Goal: Information Seeking & Learning: Compare options

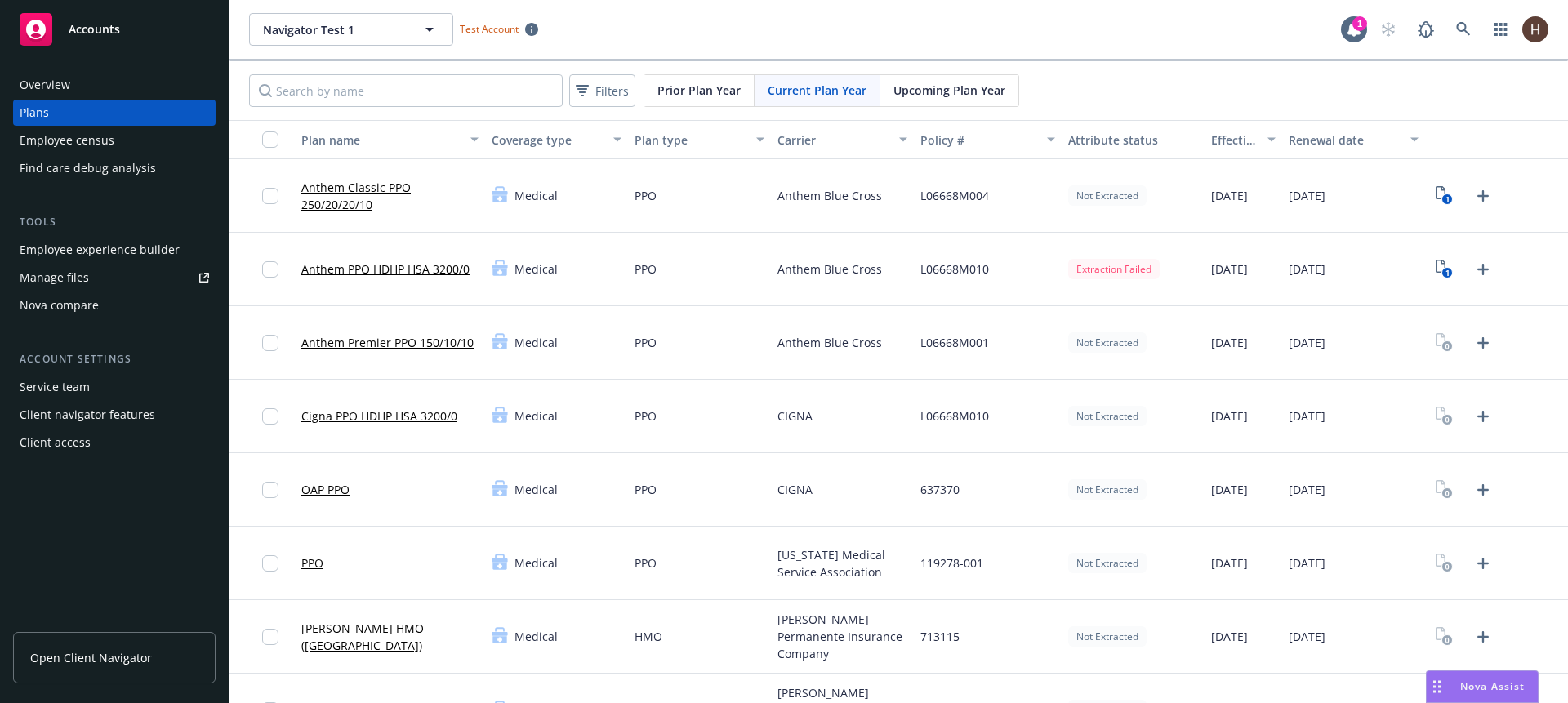
scroll to position [4, 0]
click at [1142, 62] on div "Filters Prior Plan Year Current Plan Year Upcoming Plan Year" at bounding box center [898, 87] width 1338 height 59
click at [1120, 32] on div "Navigator Test 1 Navigator Test 1 Test Account" at bounding box center [795, 26] width 1092 height 33
drag, startPoint x: 1174, startPoint y: 69, endPoint x: 1447, endPoint y: 85, distance: 273.5
click at [1174, 70] on div "Filters Prior Plan Year Current Plan Year Upcoming Plan Year" at bounding box center [898, 87] width 1338 height 59
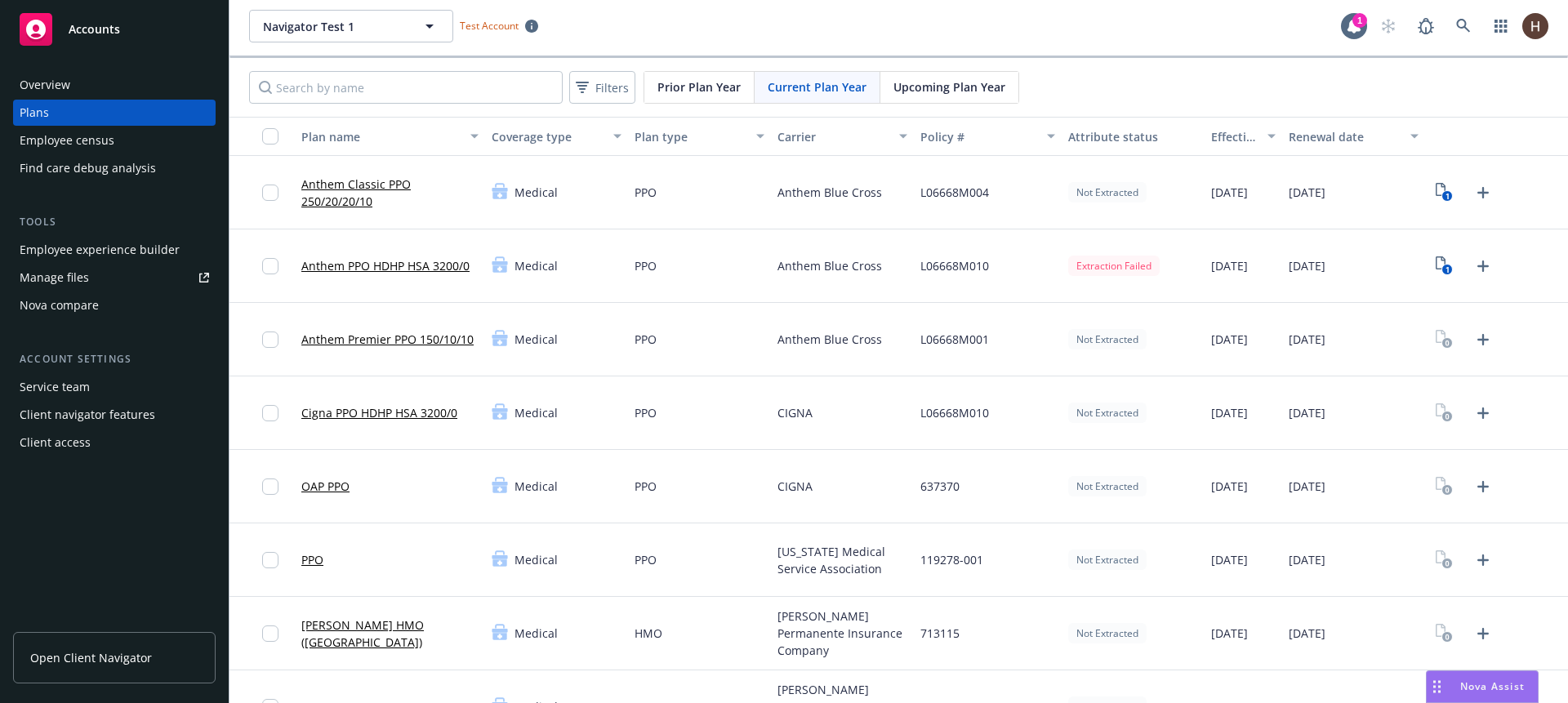
drag, startPoint x: 1536, startPoint y: 174, endPoint x: 1420, endPoint y: 124, distance: 126.3
click at [1535, 174] on div "1" at bounding box center [1495, 193] width 143 height 74
click at [1269, 87] on div "Filters Prior Plan Year Current Plan Year Upcoming Plan Year" at bounding box center [898, 87] width 1338 height 59
click at [1221, 24] on div "Navigator Test 1 Navigator Test 1 Test Account" at bounding box center [795, 26] width 1092 height 33
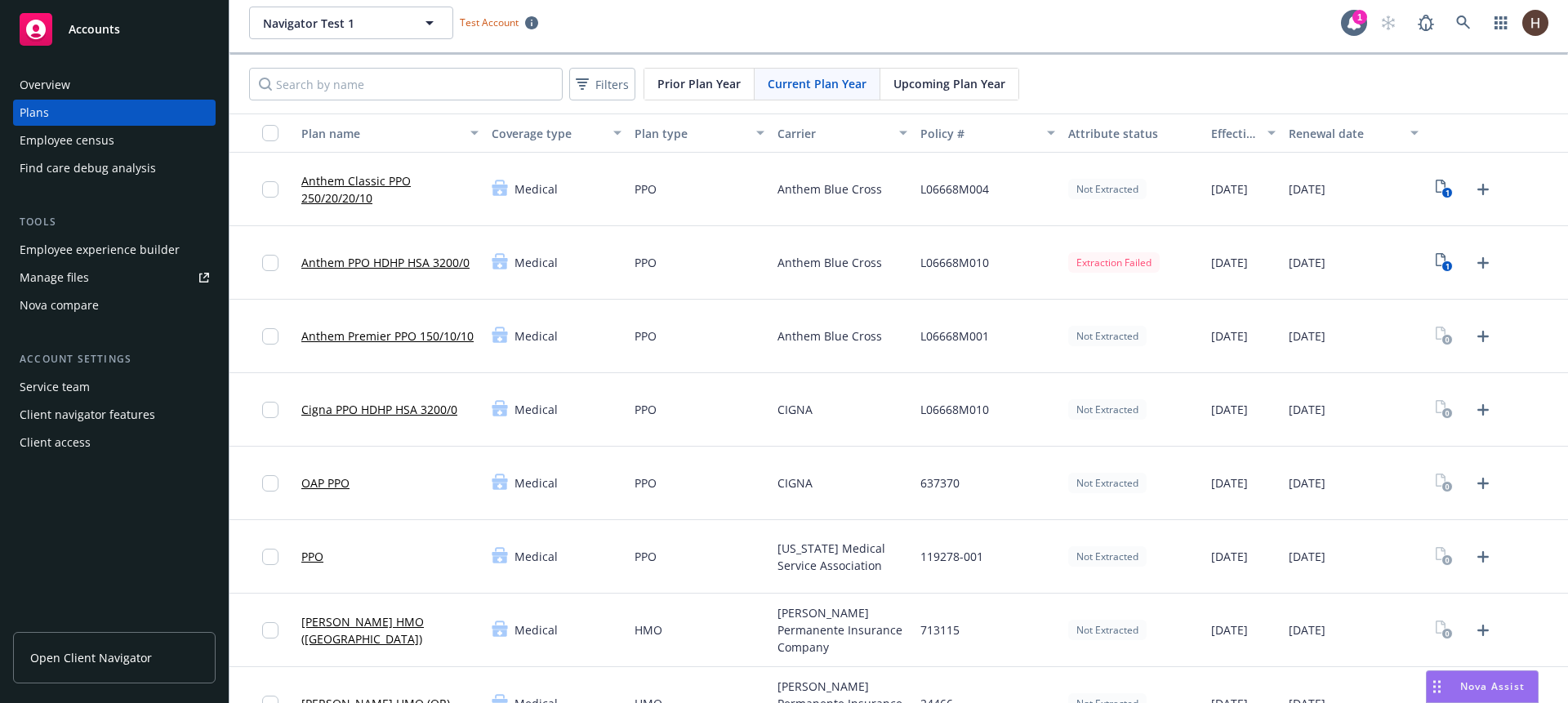
drag, startPoint x: 1206, startPoint y: 25, endPoint x: 1164, endPoint y: 14, distance: 43.4
click at [1206, 25] on div "Navigator Test 1 Navigator Test 1 Test Account" at bounding box center [795, 23] width 1092 height 33
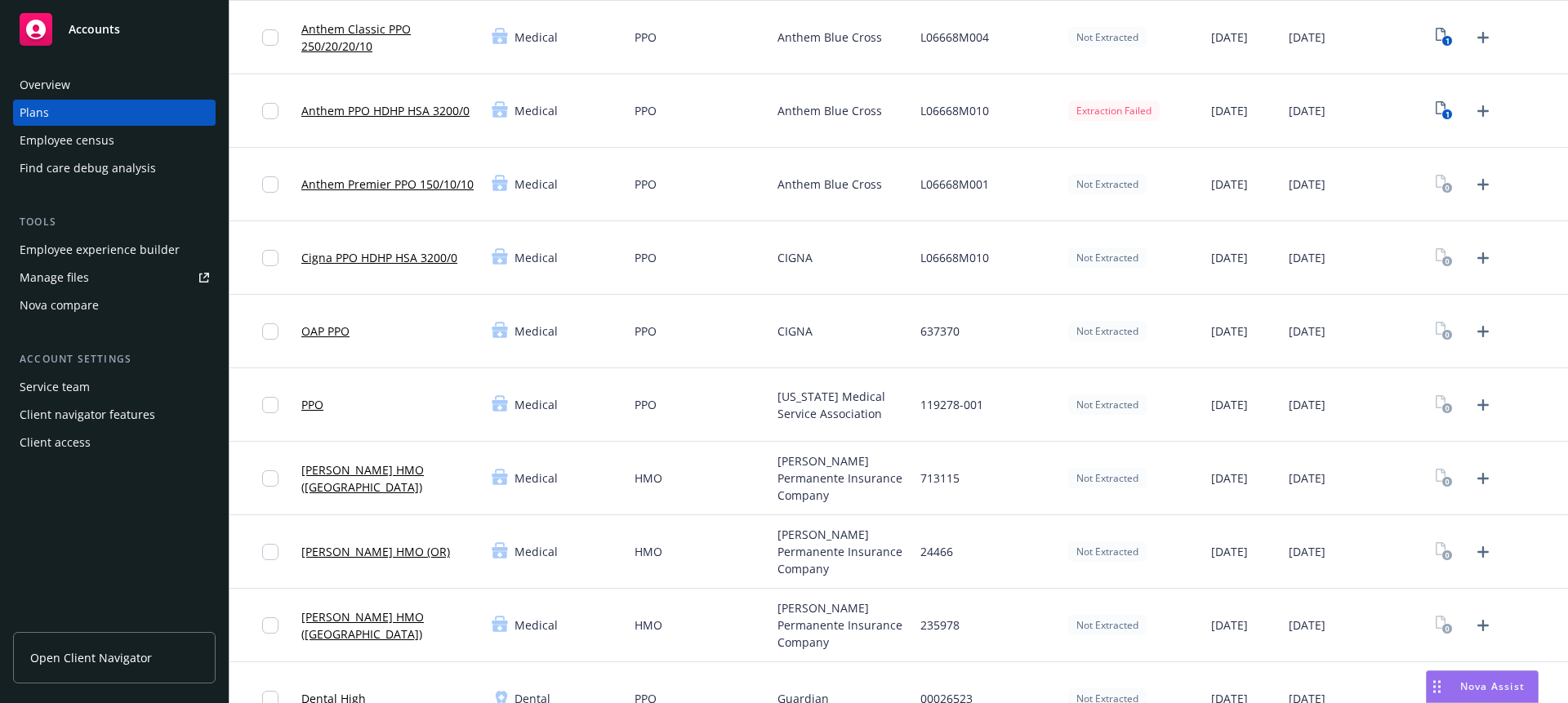
scroll to position [327, 0]
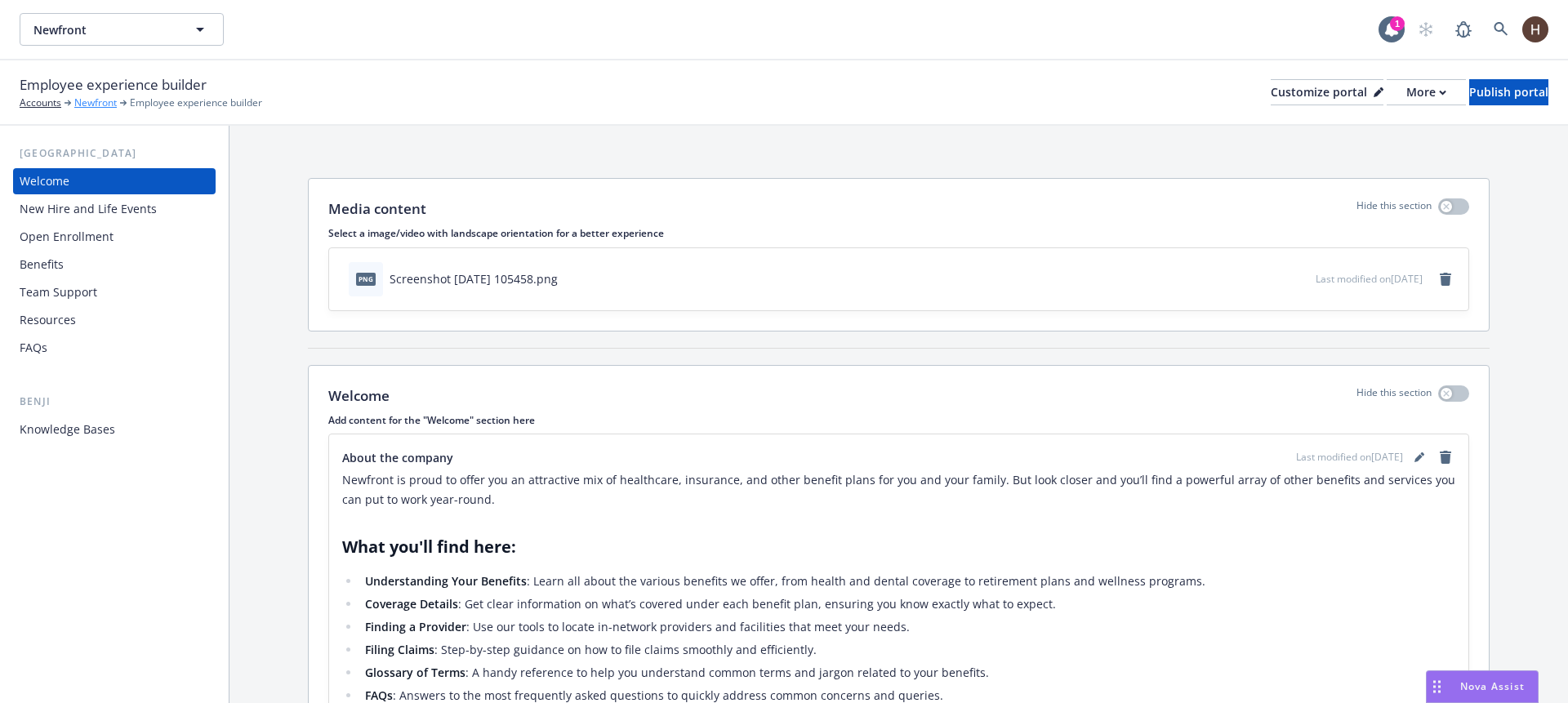
click at [93, 106] on link "Newfront" at bounding box center [95, 103] width 43 height 15
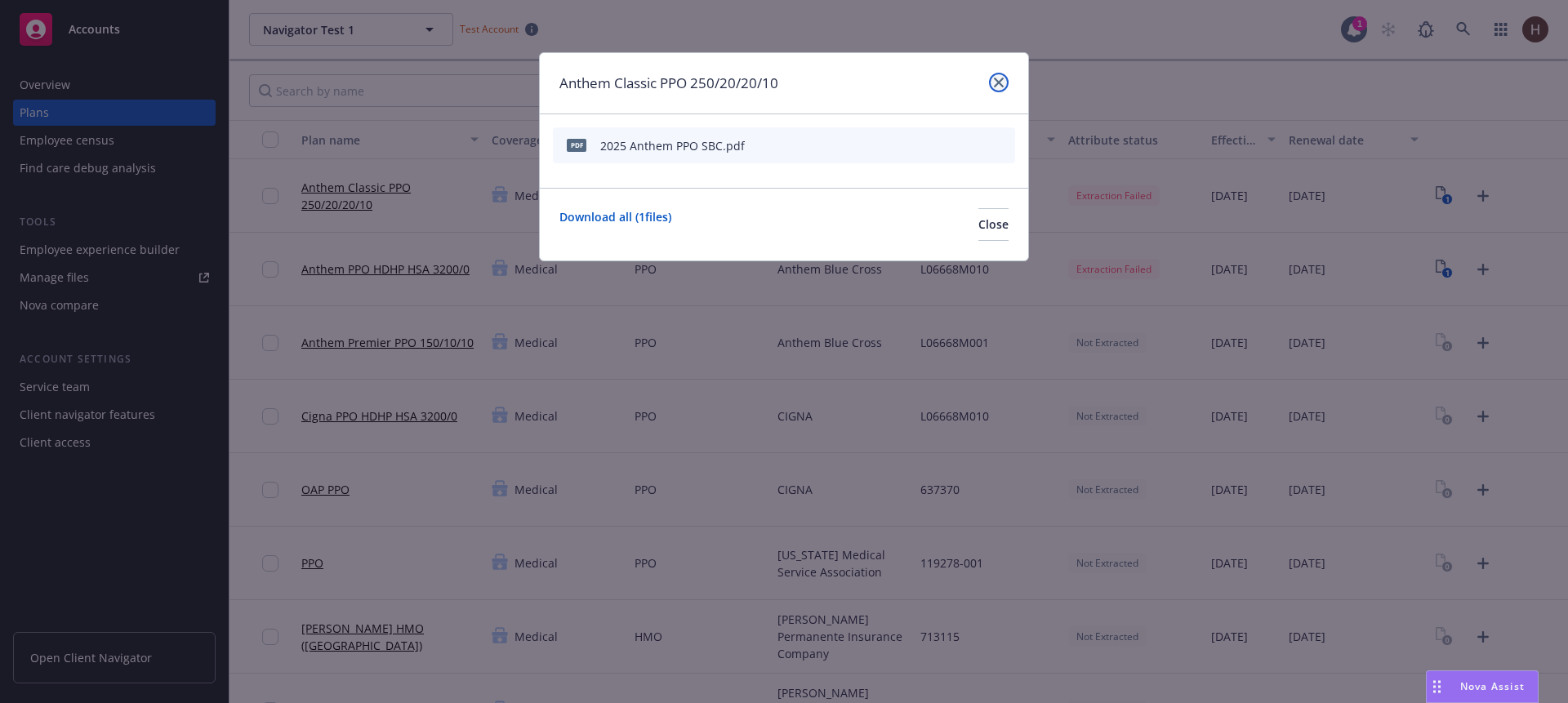
click at [1006, 77] on link "close" at bounding box center [998, 83] width 20 height 20
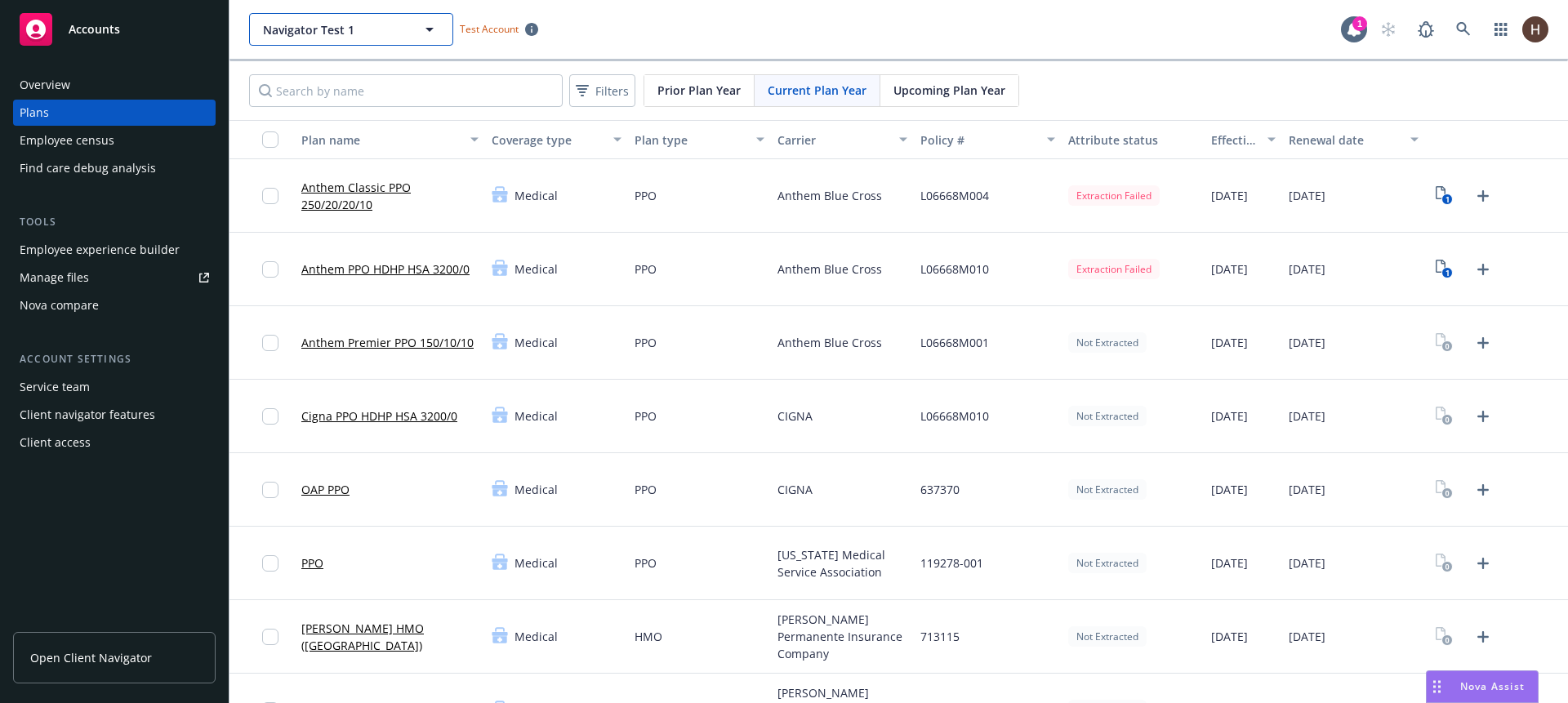
click at [313, 38] on button "Navigator Test 1" at bounding box center [351, 29] width 204 height 33
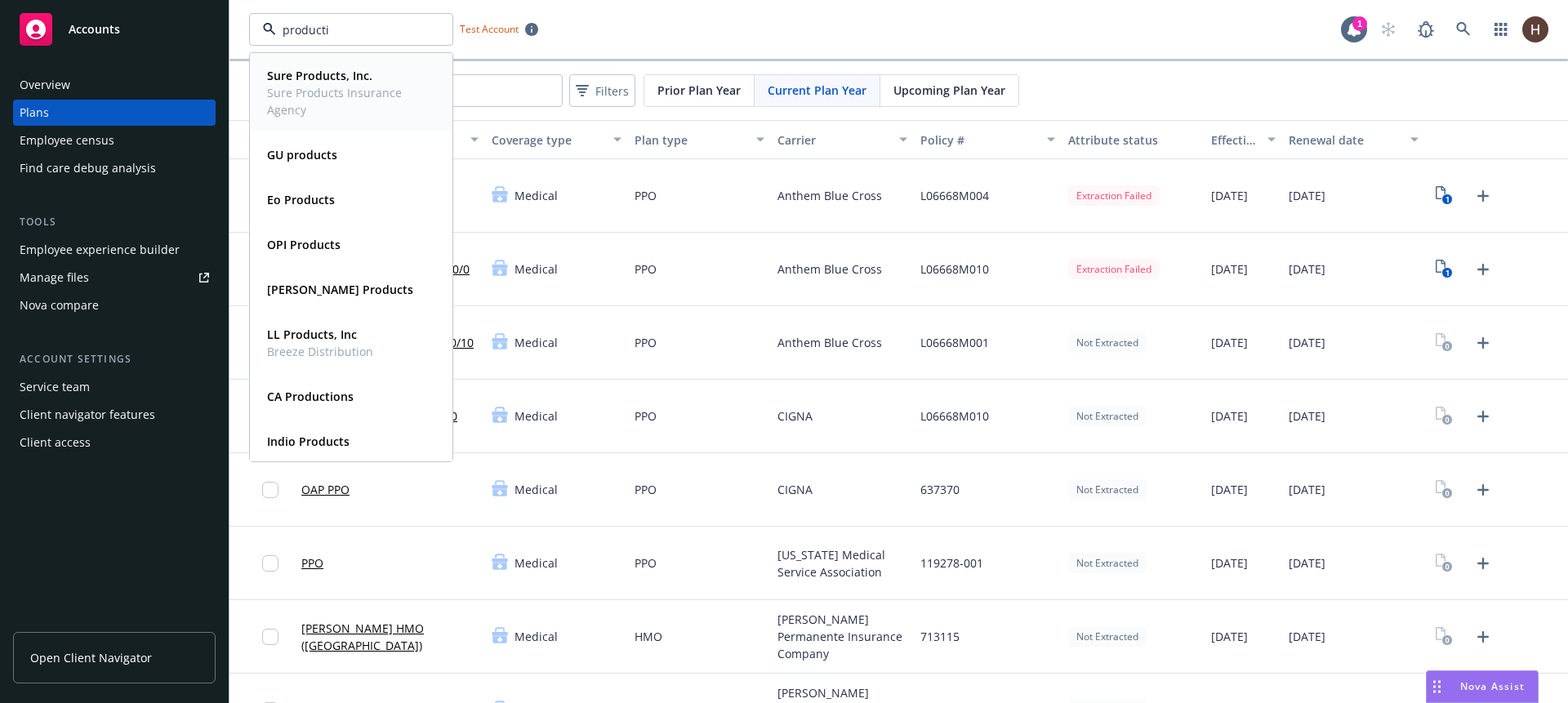
type input "productiv"
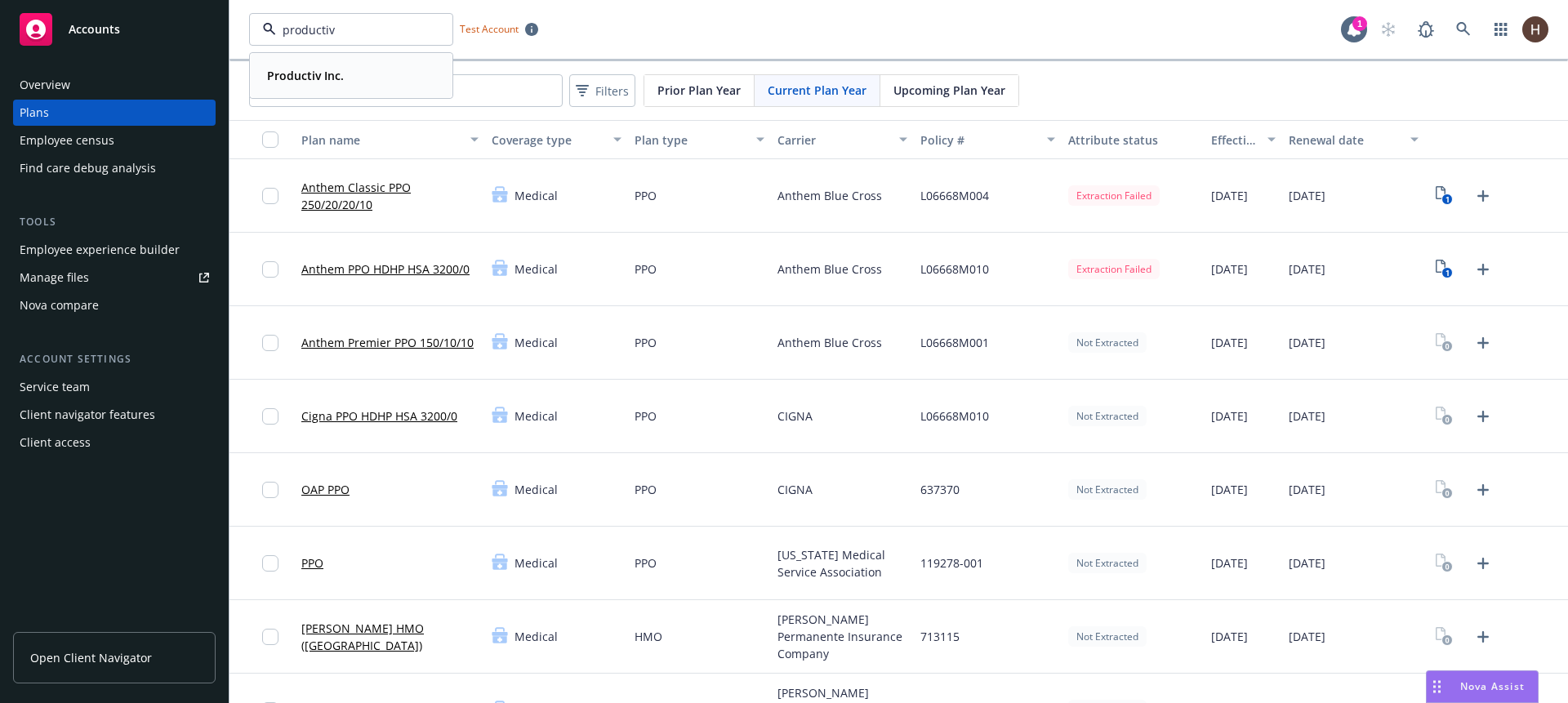
click at [352, 85] on div "Productiv Inc." at bounding box center [352, 75] width 182 height 24
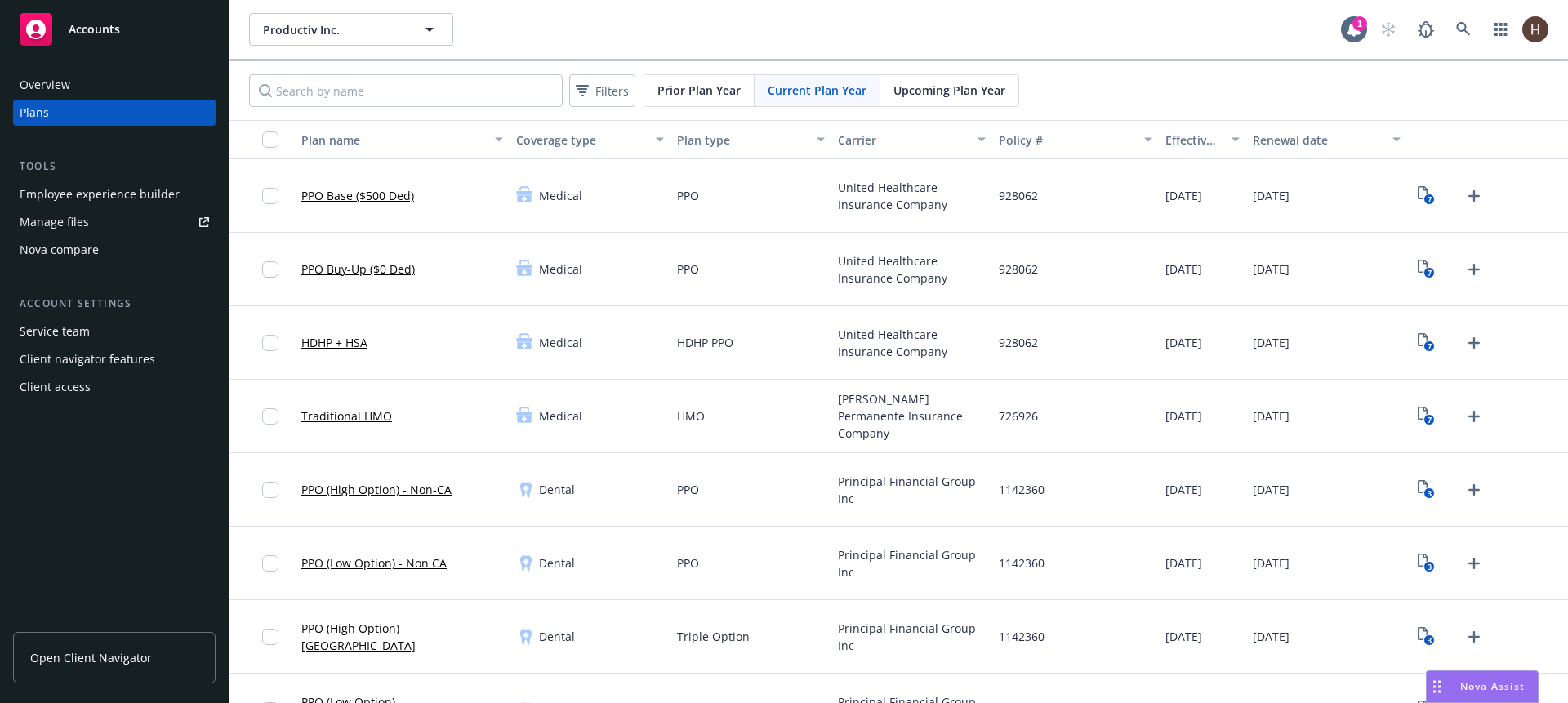
click at [98, 252] on div "Nova compare" at bounding box center [114, 250] width 190 height 26
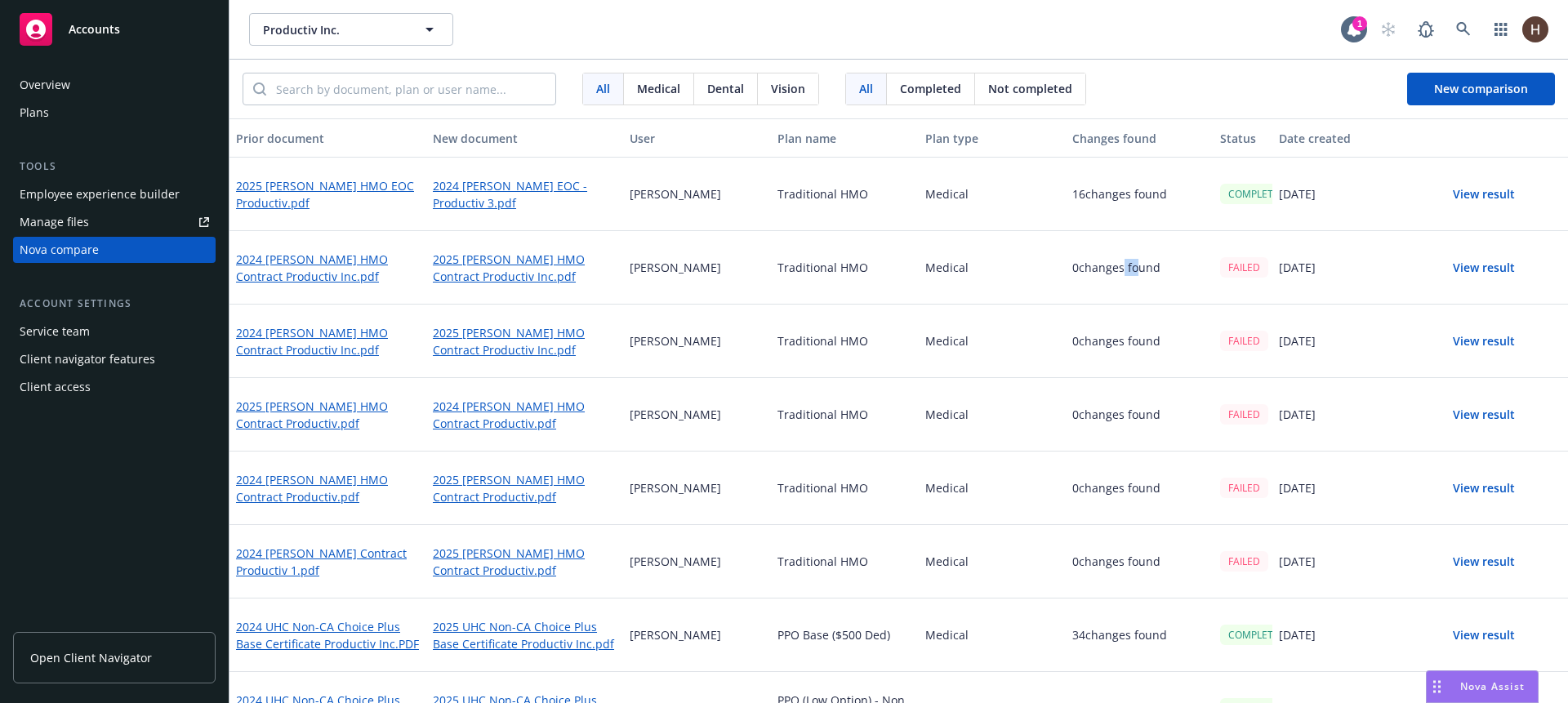
drag, startPoint x: 1112, startPoint y: 261, endPoint x: 1126, endPoint y: 262, distance: 14.0
click at [1126, 262] on p "0 changes found" at bounding box center [1116, 267] width 88 height 17
click at [1136, 267] on p "0 changes found" at bounding box center [1116, 267] width 88 height 17
click at [1138, 271] on p "0 changes found" at bounding box center [1116, 267] width 88 height 17
